Goal: Navigation & Orientation: Find specific page/section

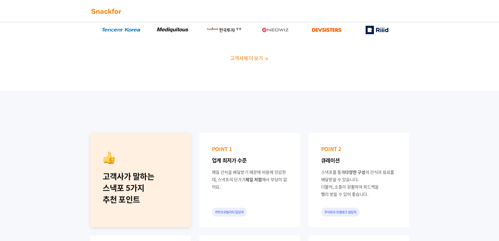
scroll to position [105, 0]
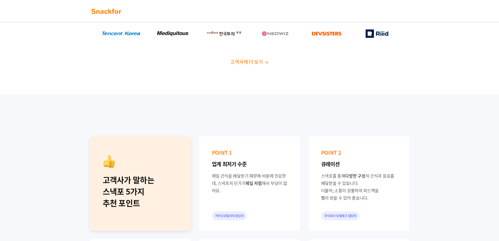
click at [245, 62] on span "고객사례 더 보기" at bounding box center [246, 61] width 32 height 7
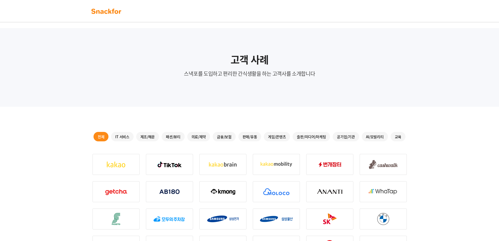
click at [102, 13] on img at bounding box center [106, 11] width 33 height 8
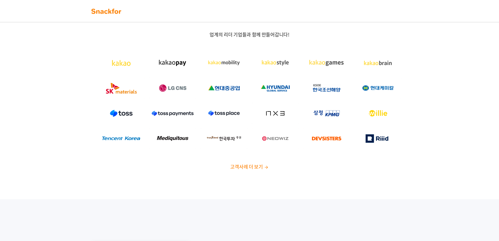
click at [253, 167] on span "고객사례 더 보기" at bounding box center [246, 166] width 32 height 7
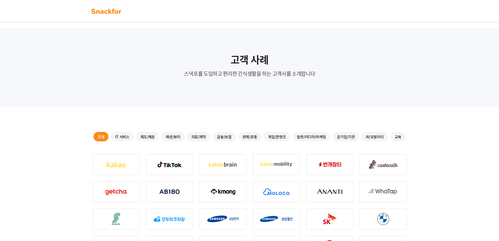
click at [111, 11] on img at bounding box center [106, 11] width 33 height 8
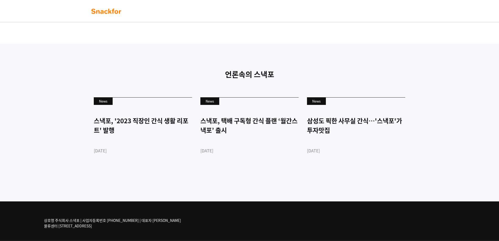
scroll to position [1232, 0]
